Goal: Task Accomplishment & Management: Manage account settings

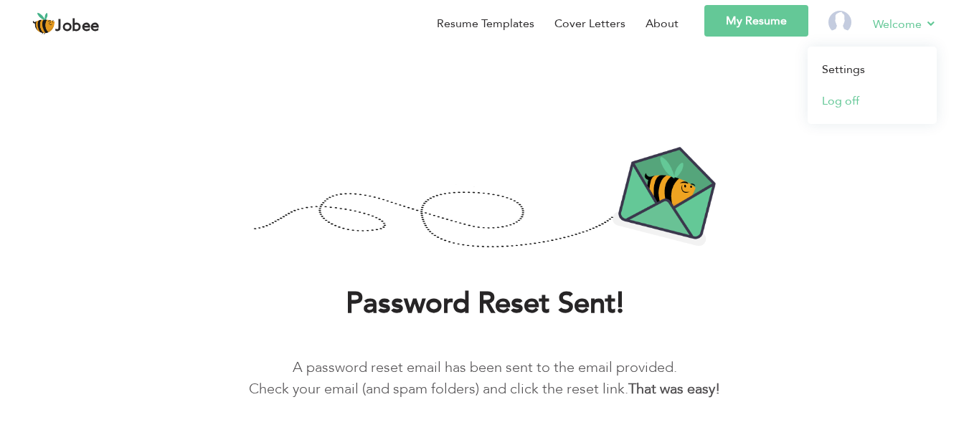
click at [838, 105] on link "Log off" at bounding box center [872, 101] width 129 height 32
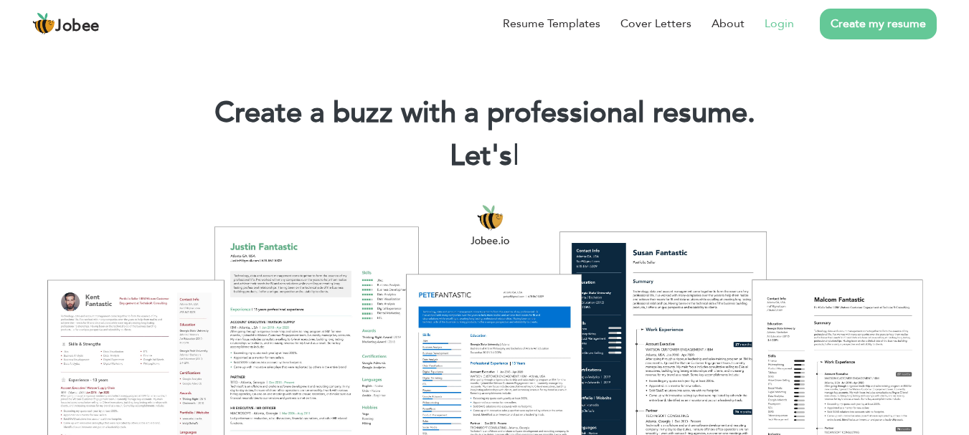
click at [778, 21] on link "Login" at bounding box center [779, 23] width 29 height 17
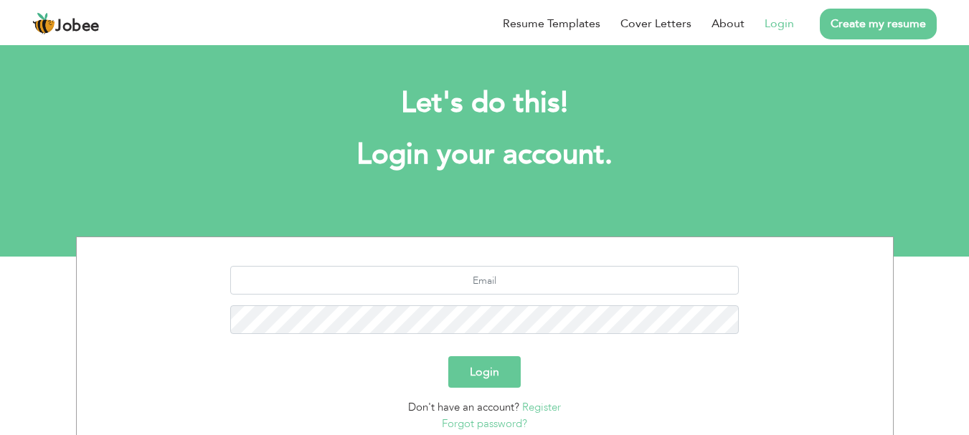
click at [497, 428] on link "Forgot password?" at bounding box center [484, 424] width 85 height 14
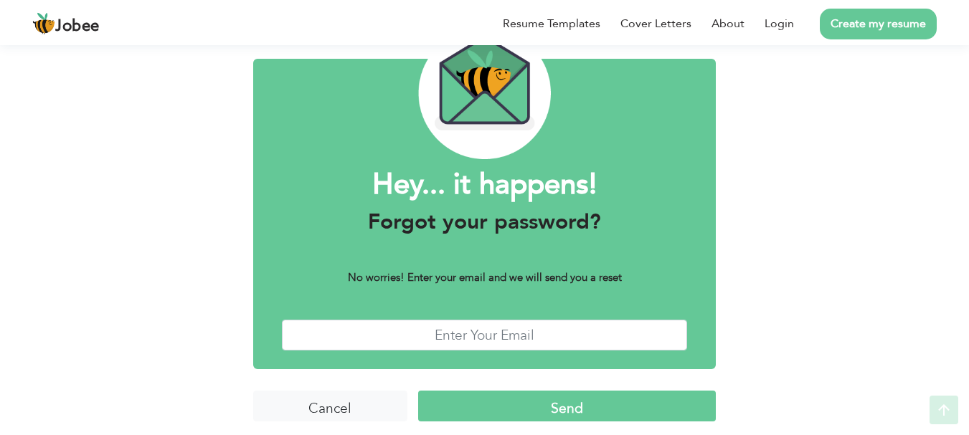
scroll to position [81, 0]
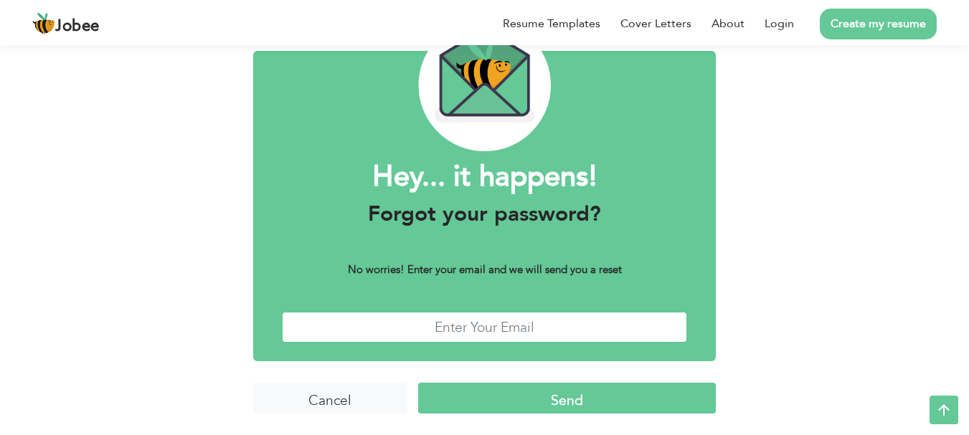
click at [417, 331] on input "text" at bounding box center [485, 327] width 406 height 31
type input "arifalimukhtar@hotmail.com"
click at [578, 398] on input "Send" at bounding box center [567, 398] width 298 height 31
